Goal: Check status: Check status

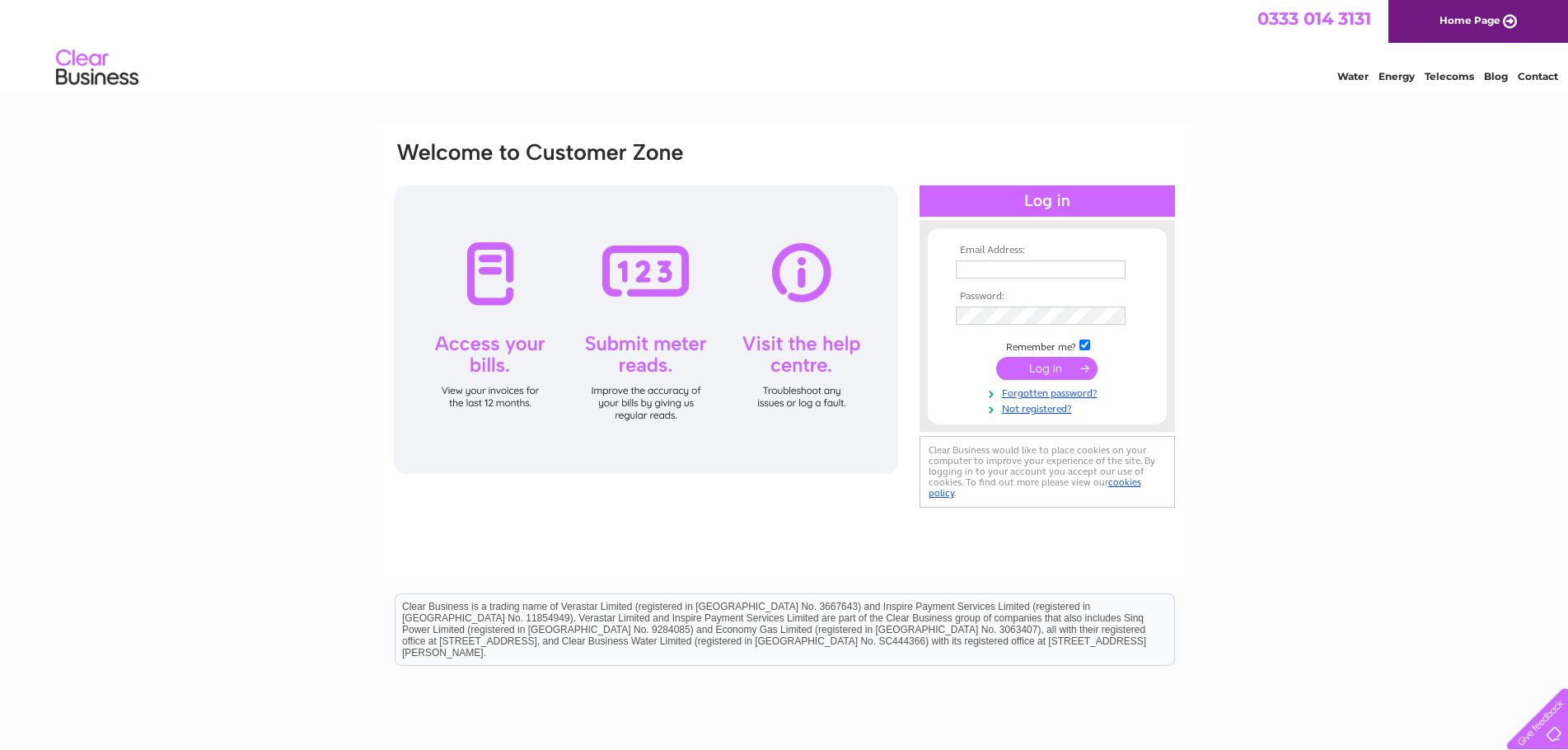
type input "anne@omacconstruction.co.uk"
click at [1050, 375] on input "submit" at bounding box center [1047, 369] width 101 height 24
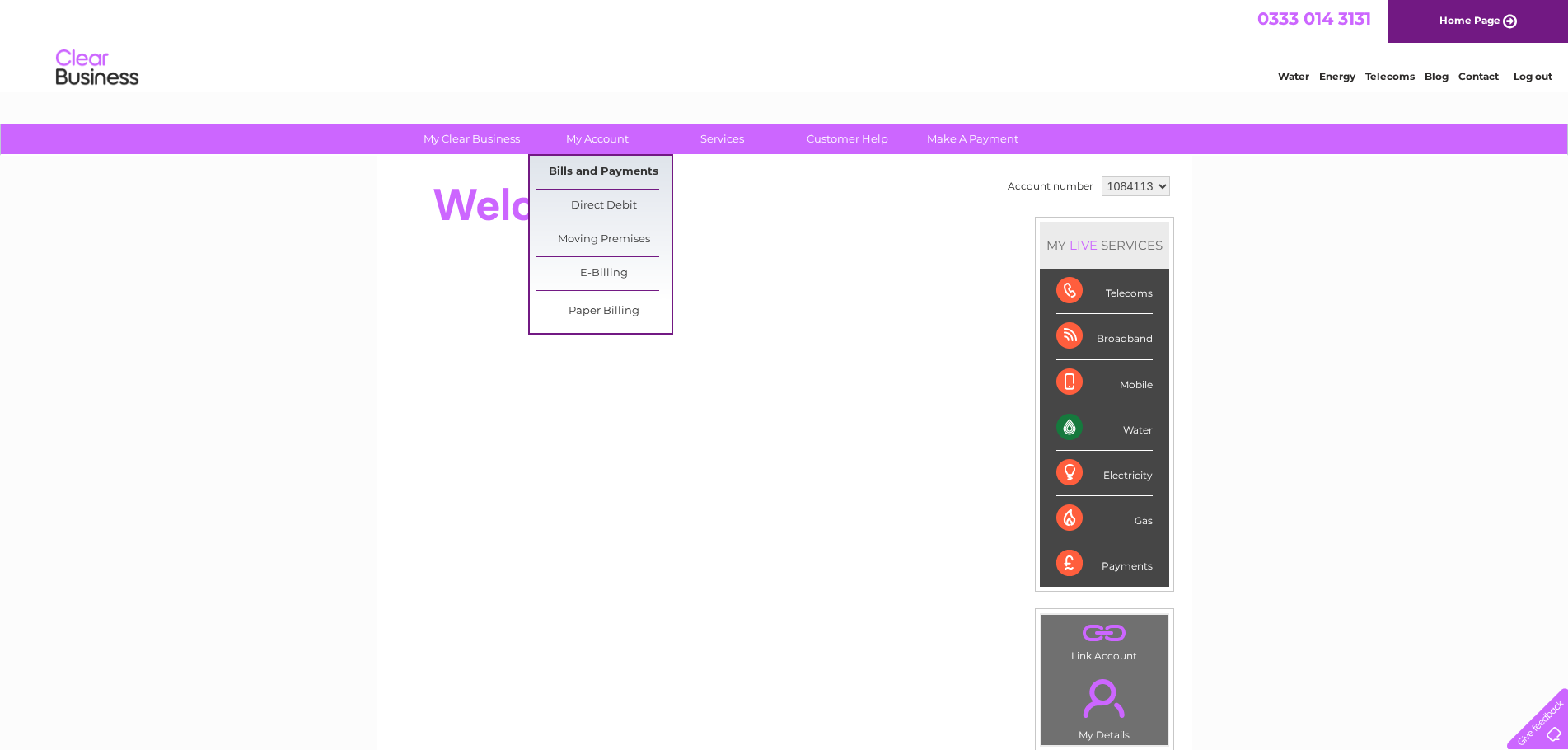
click at [600, 163] on link "Bills and Payments" at bounding box center [603, 173] width 136 height 33
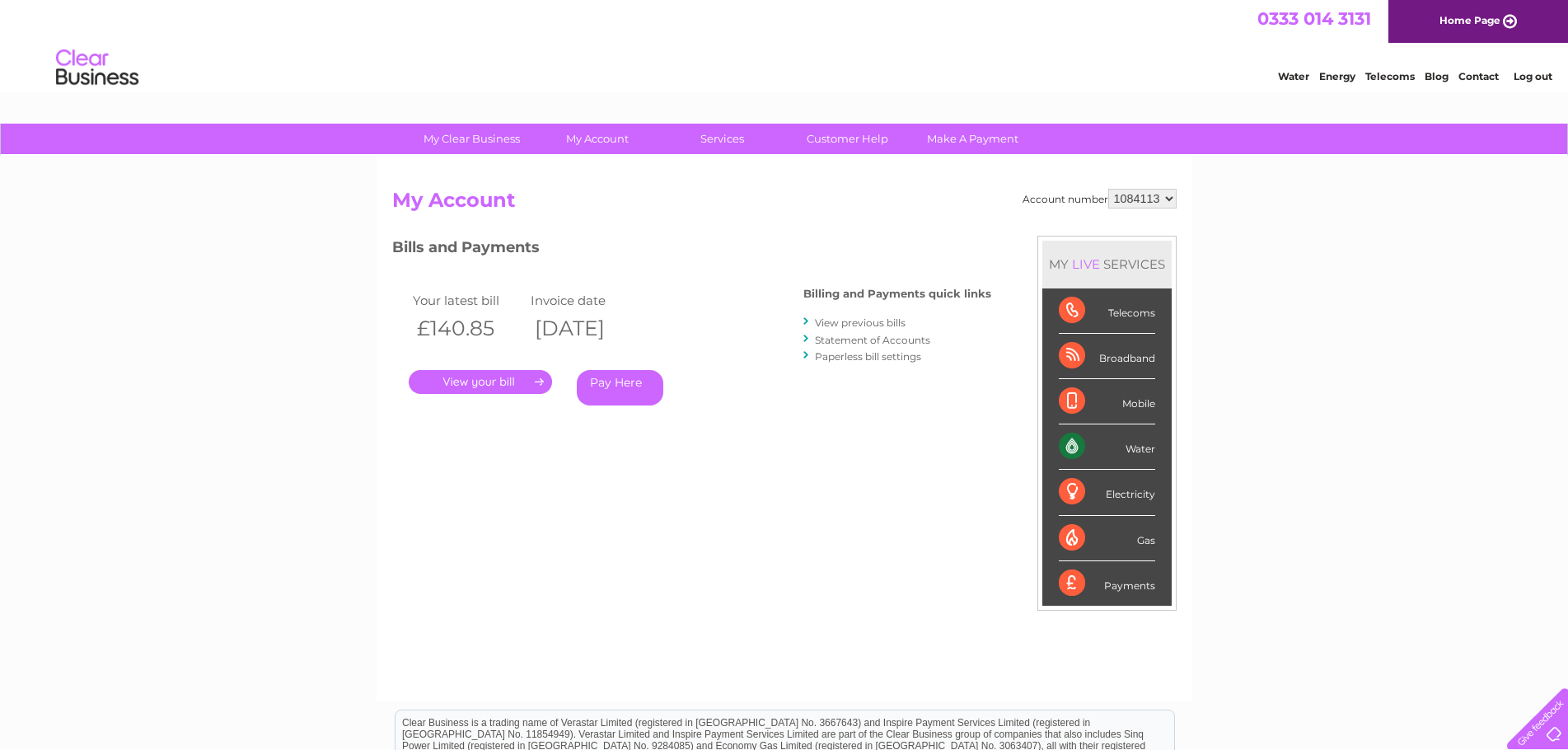
click at [478, 375] on link "." at bounding box center [481, 382] width 143 height 24
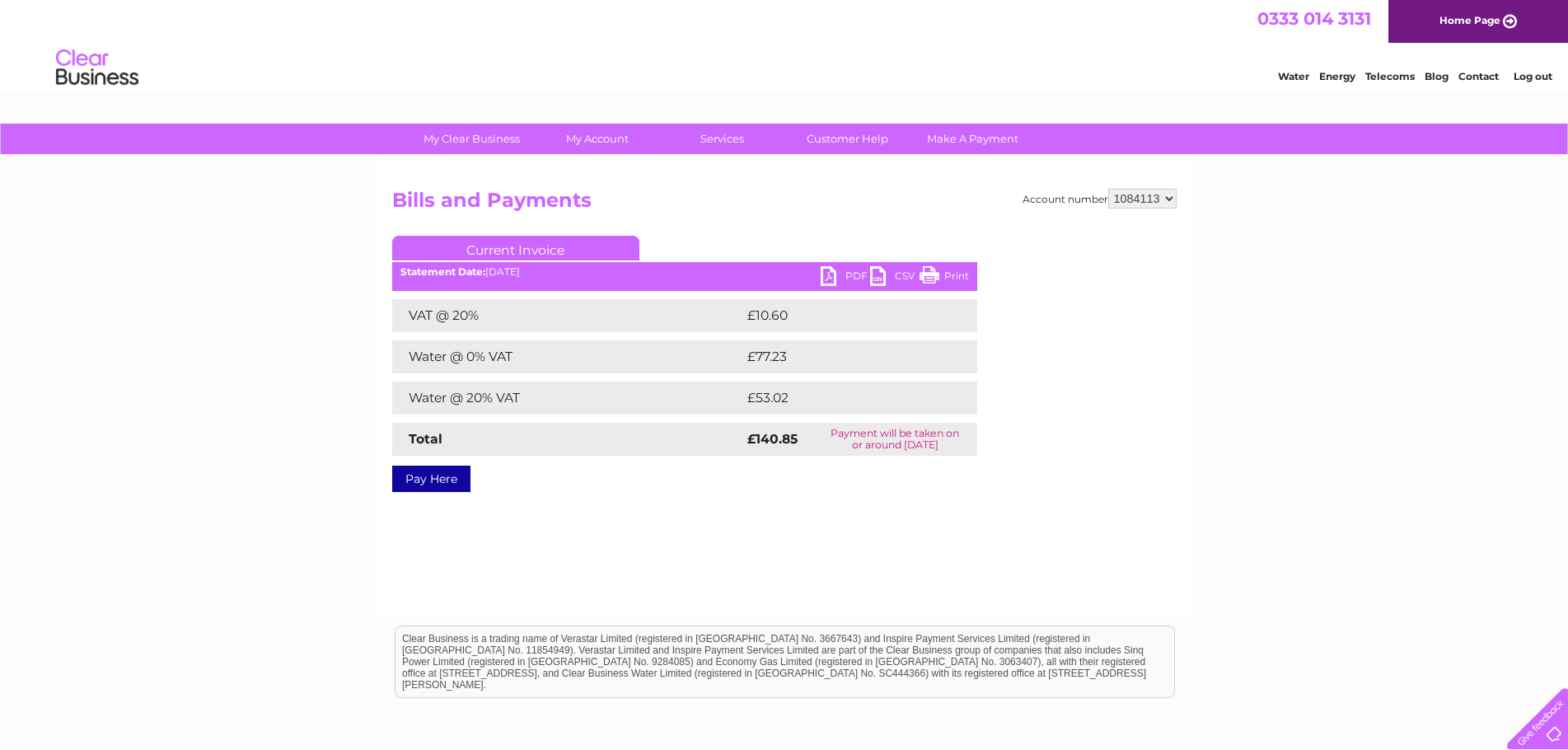
click at [823, 273] on link "PDF" at bounding box center [846, 278] width 49 height 24
